Goal: Book appointment/travel/reservation

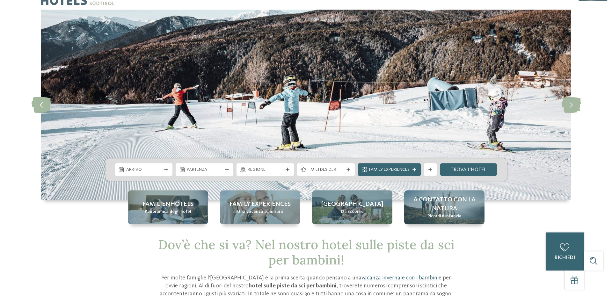
scroll to position [33, 0]
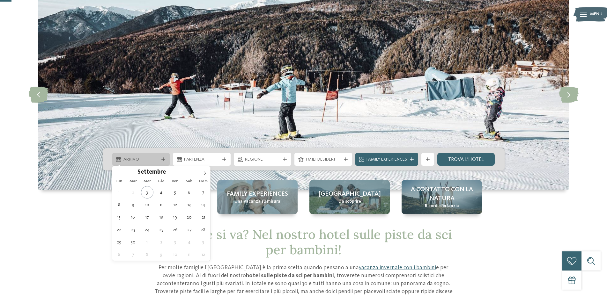
click at [159, 157] on div "Arrivo" at bounding box center [141, 159] width 39 height 7
click at [203, 174] on span at bounding box center [204, 171] width 11 height 11
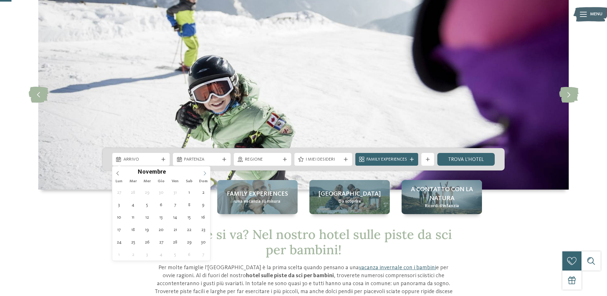
click at [204, 173] on icon at bounding box center [205, 173] width 4 height 4
type input "****"
click at [204, 173] on icon at bounding box center [205, 173] width 4 height 4
type div "01.01.2026"
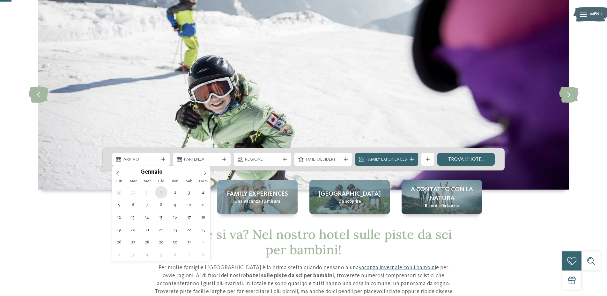
type input "****"
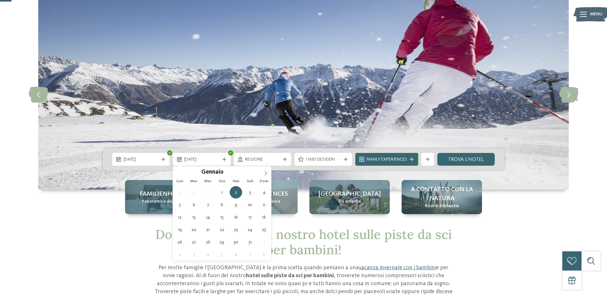
type div "06.01.2026"
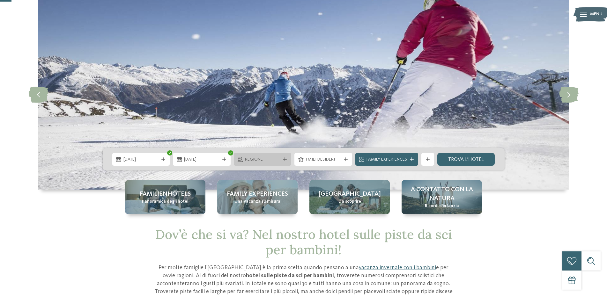
click at [284, 160] on icon at bounding box center [285, 160] width 4 height 4
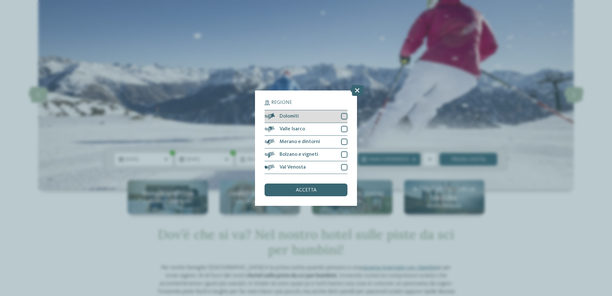
click at [344, 115] on div at bounding box center [344, 116] width 6 height 6
click at [344, 129] on div at bounding box center [344, 129] width 6 height 6
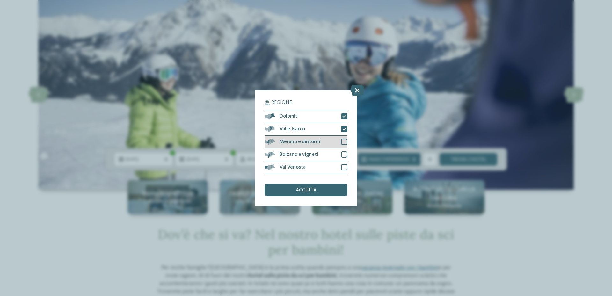
click at [344, 142] on div at bounding box center [344, 142] width 6 height 6
click at [344, 154] on div at bounding box center [344, 154] width 6 height 6
click at [344, 167] on div at bounding box center [344, 167] width 6 height 6
click at [344, 152] on div at bounding box center [344, 154] width 6 height 6
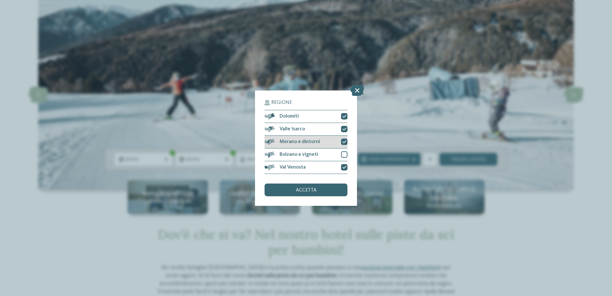
click at [343, 142] on icon at bounding box center [345, 142] width 4 height 4
click at [319, 189] on div "accetta" at bounding box center [306, 190] width 83 height 13
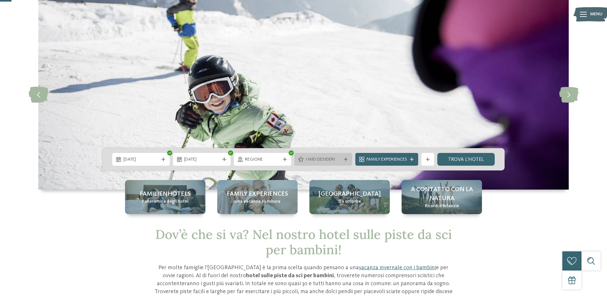
click at [345, 158] on icon at bounding box center [346, 160] width 4 height 4
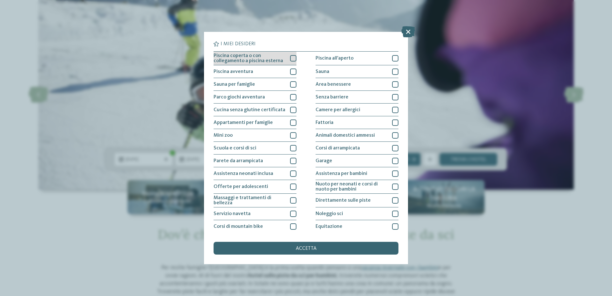
click at [277, 55] on span "Piscina coperta o con collegamento a piscina esterna" at bounding box center [250, 58] width 72 height 10
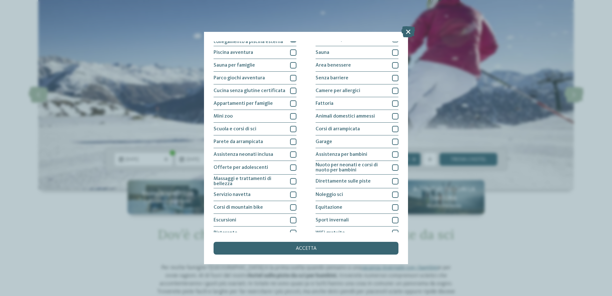
scroll to position [38, 0]
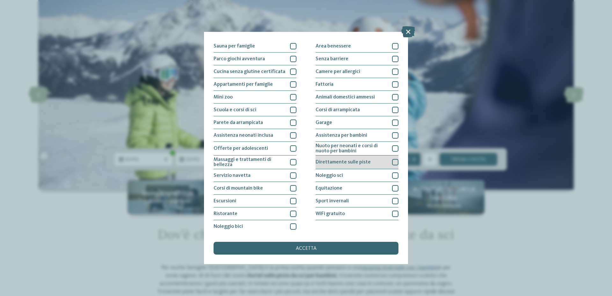
click at [375, 160] on div "Direttamente sulle piste" at bounding box center [357, 163] width 83 height 14
click at [367, 174] on div "Noleggio sci" at bounding box center [357, 175] width 83 height 13
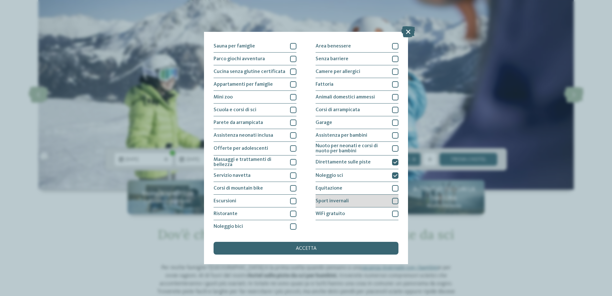
scroll to position [39, 0]
click at [334, 201] on span "Sport invernali" at bounding box center [332, 200] width 33 height 5
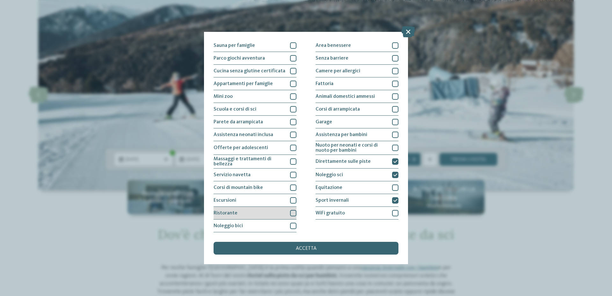
click at [290, 211] on div at bounding box center [293, 213] width 6 height 6
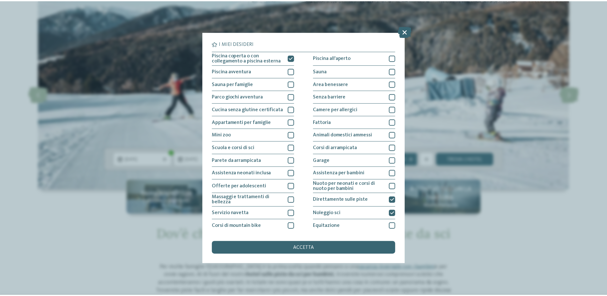
scroll to position [0, 0]
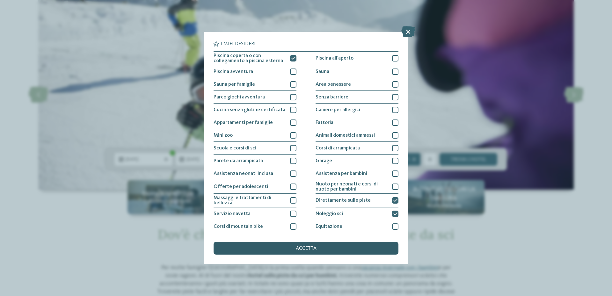
click at [310, 249] on span "accetta" at bounding box center [306, 248] width 21 height 5
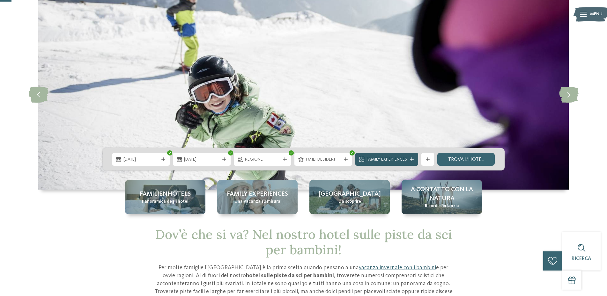
click at [409, 160] on div at bounding box center [412, 160] width 6 height 4
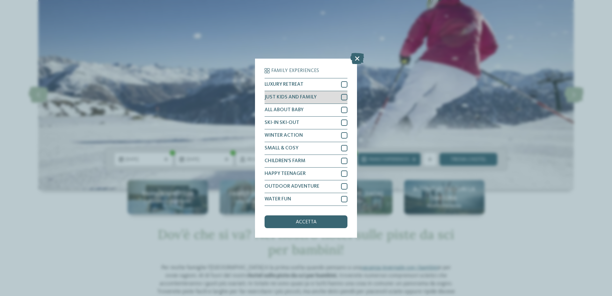
click at [344, 97] on div at bounding box center [344, 97] width 6 height 6
click at [336, 121] on div "SKI-IN SKI-OUT" at bounding box center [306, 123] width 83 height 13
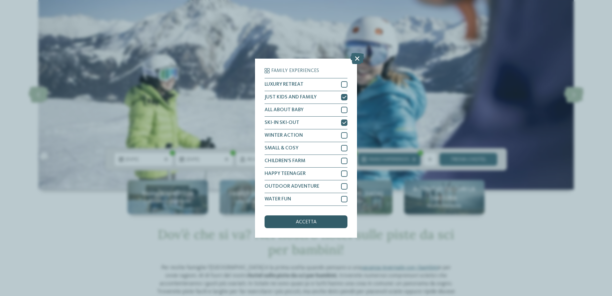
click at [317, 223] on div "accetta" at bounding box center [306, 222] width 83 height 13
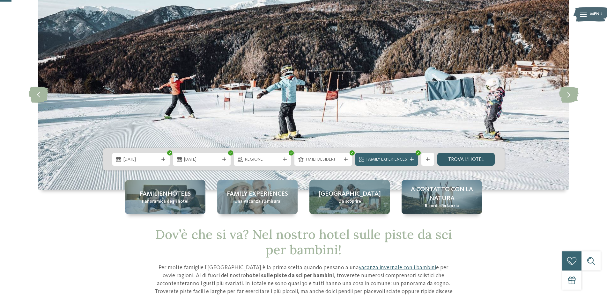
click at [467, 157] on link "trova l’hotel" at bounding box center [466, 159] width 58 height 13
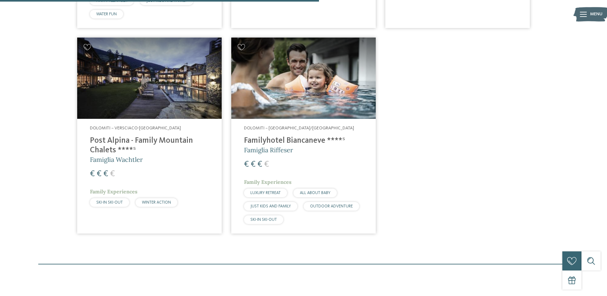
scroll to position [453, 0]
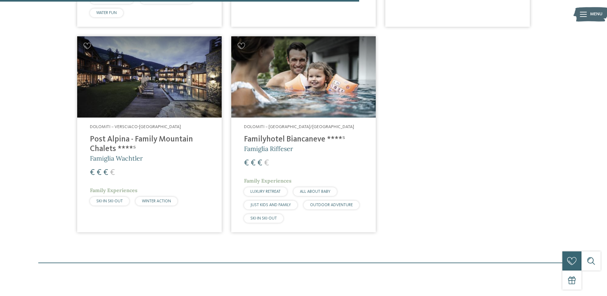
click at [106, 137] on h4 "Post Alpina - Family Mountain Chalets ****ˢ" at bounding box center [149, 144] width 119 height 19
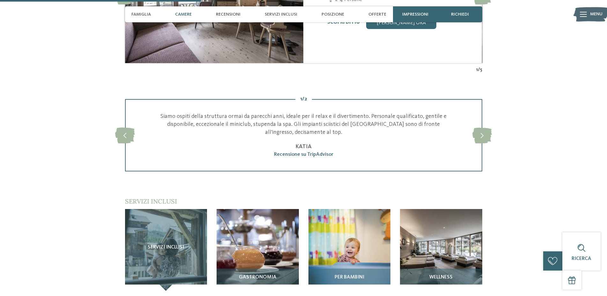
scroll to position [618, 0]
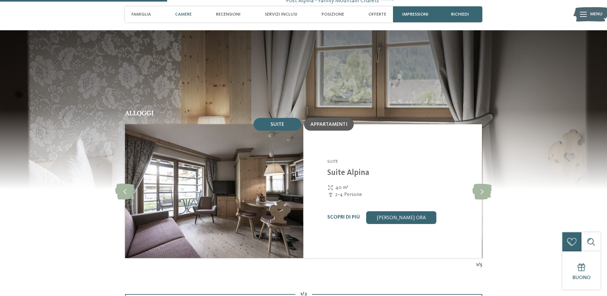
click at [340, 122] on span "Appartamenti" at bounding box center [328, 124] width 37 height 5
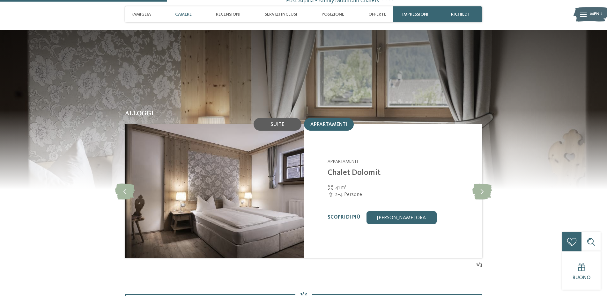
click at [279, 122] on span "Suite" at bounding box center [277, 124] width 14 height 5
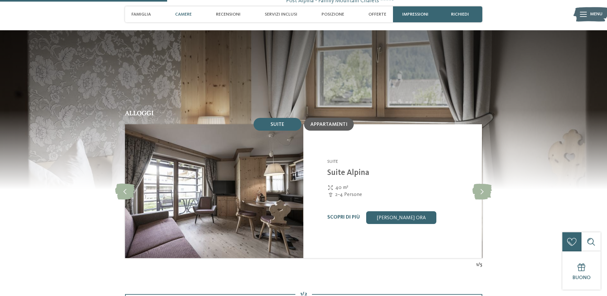
click at [329, 122] on span "Appartamenti" at bounding box center [328, 124] width 37 height 5
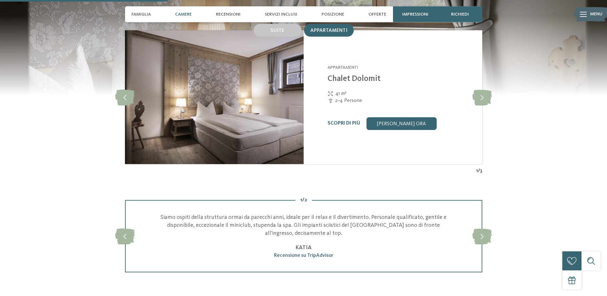
scroll to position [813, 0]
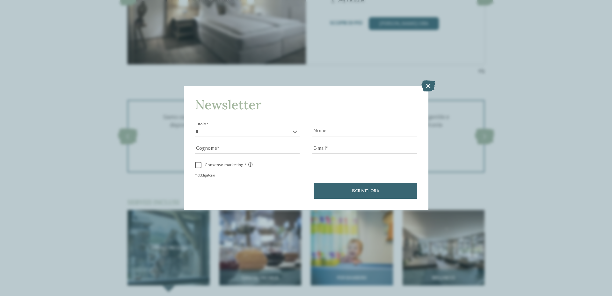
click at [433, 84] on icon at bounding box center [429, 85] width 14 height 11
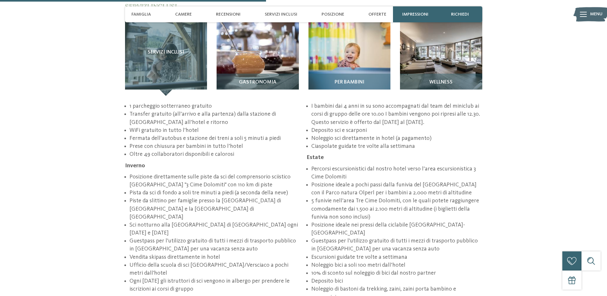
scroll to position [878, 0]
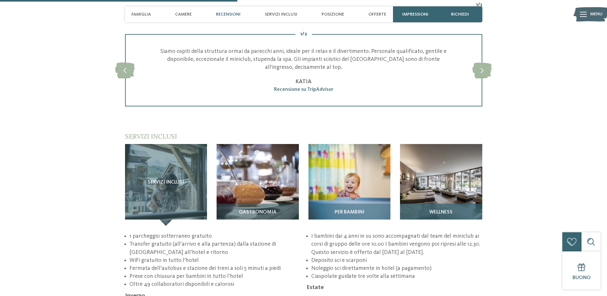
click at [455, 204] on div "Wellness" at bounding box center [441, 215] width 82 height 22
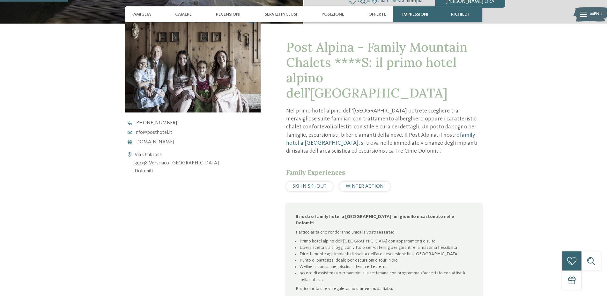
scroll to position [228, 0]
